Goal: Navigation & Orientation: Find specific page/section

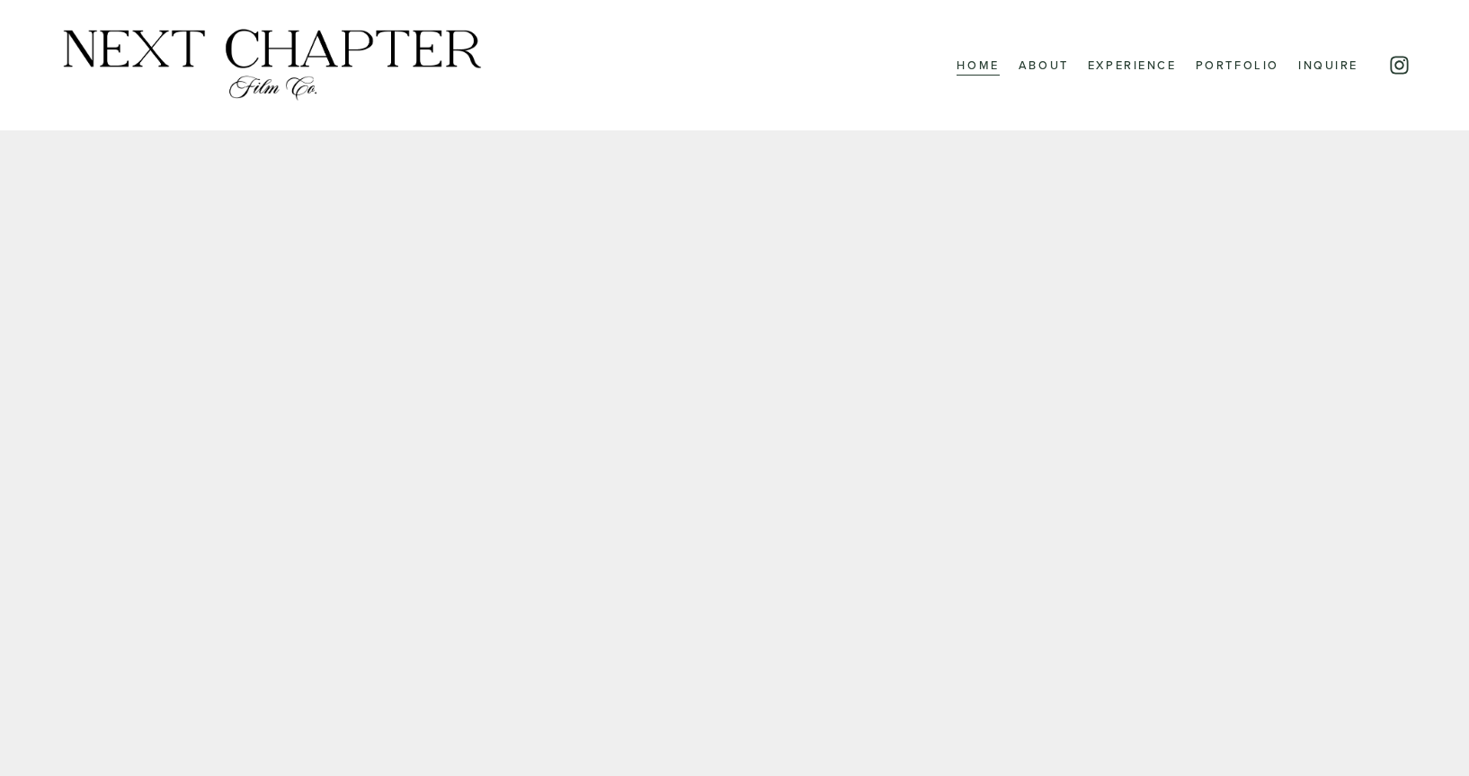
click at [1043, 61] on link "About" at bounding box center [1043, 65] width 50 height 23
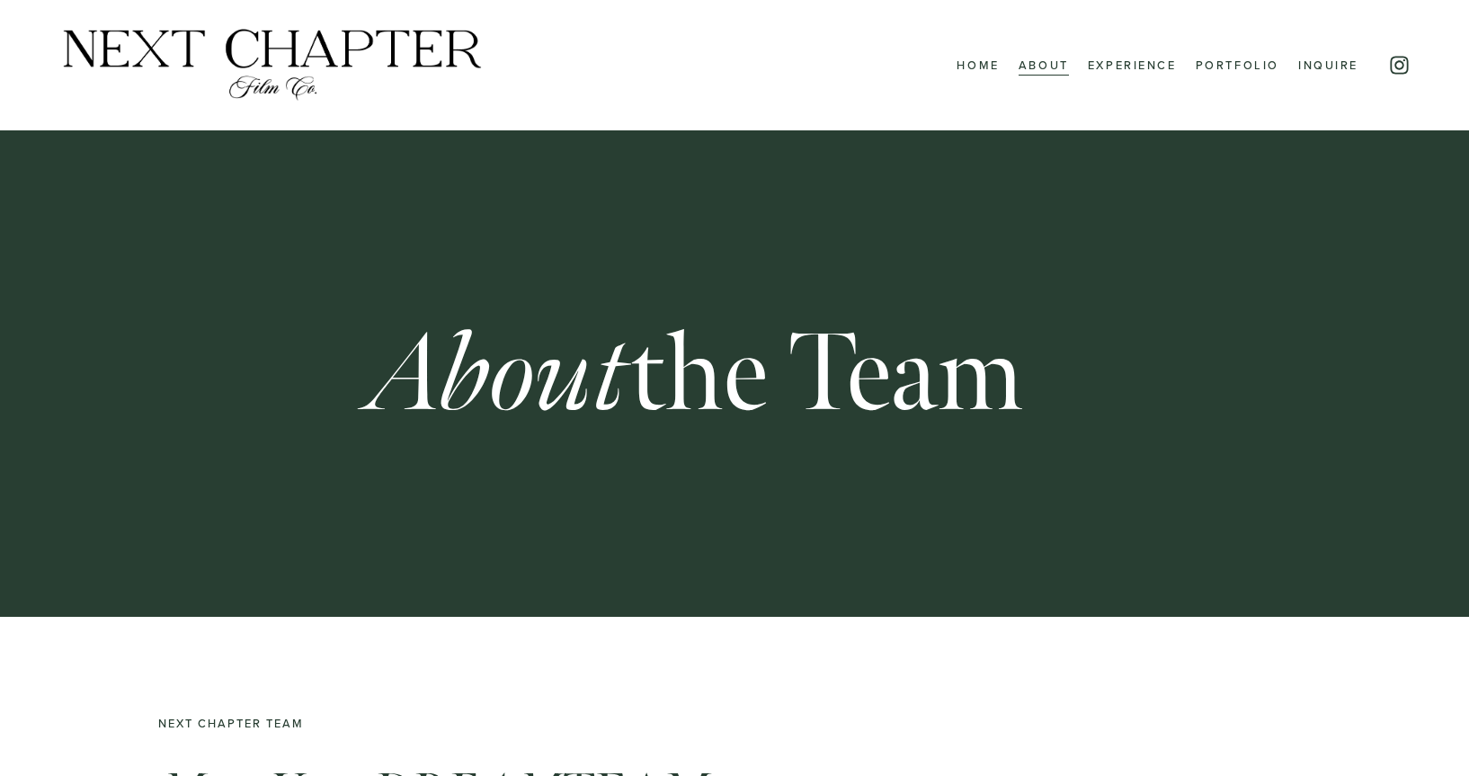
click at [1217, 64] on link "Portfolio" at bounding box center [1237, 65] width 84 height 23
